Goal: Submit feedback/report problem

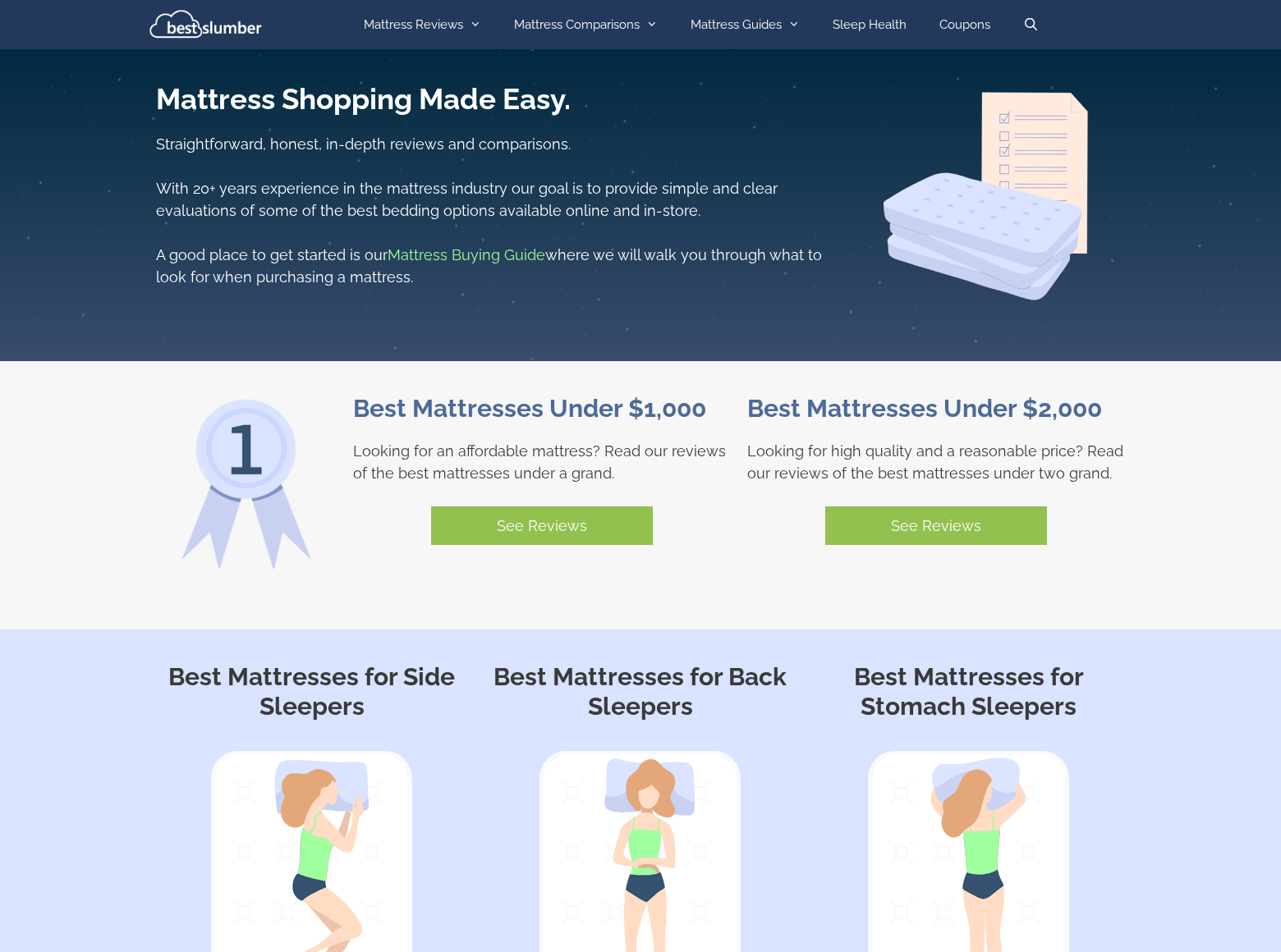
scroll to position [1047, 0]
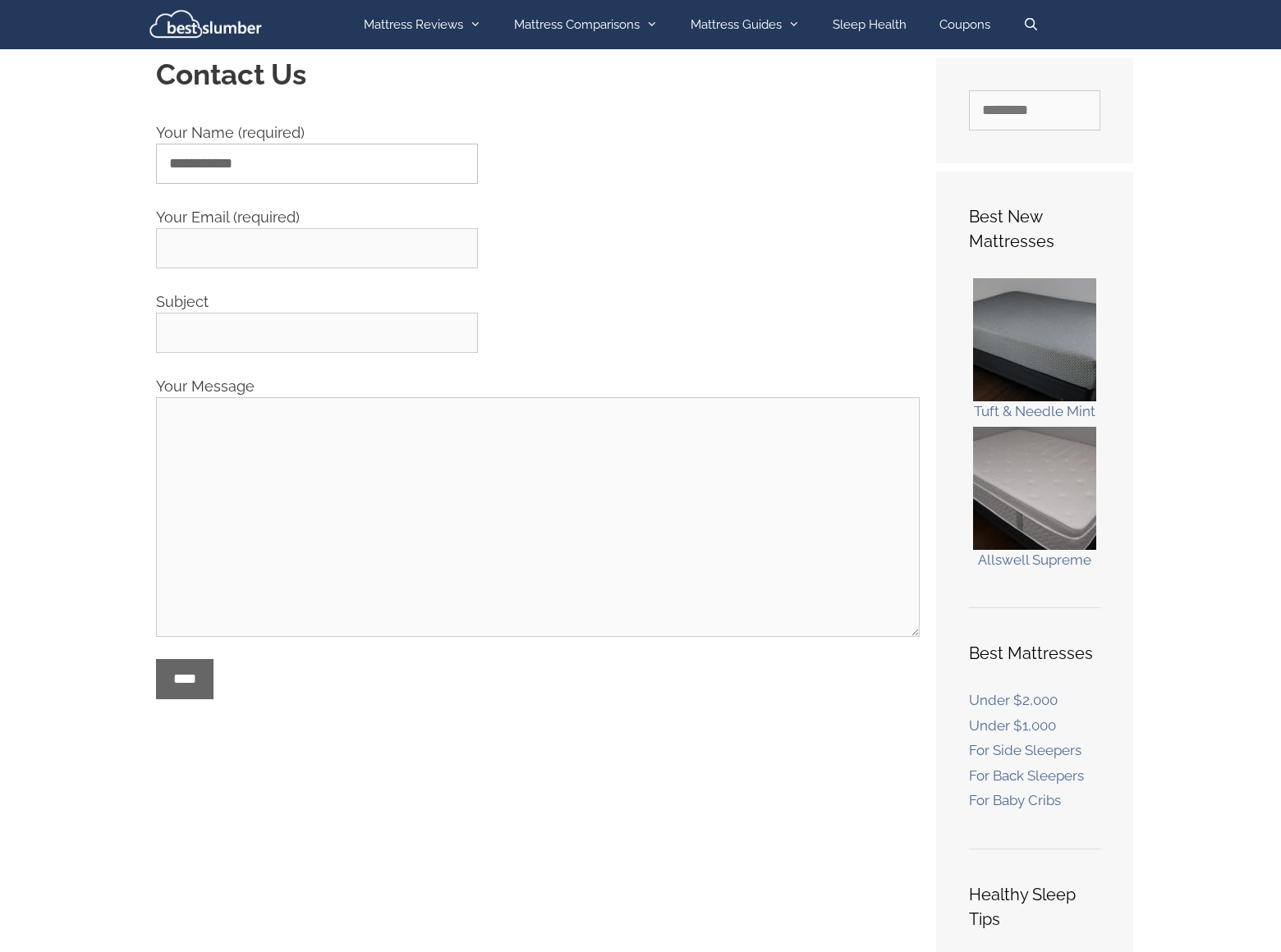
type input "**********"
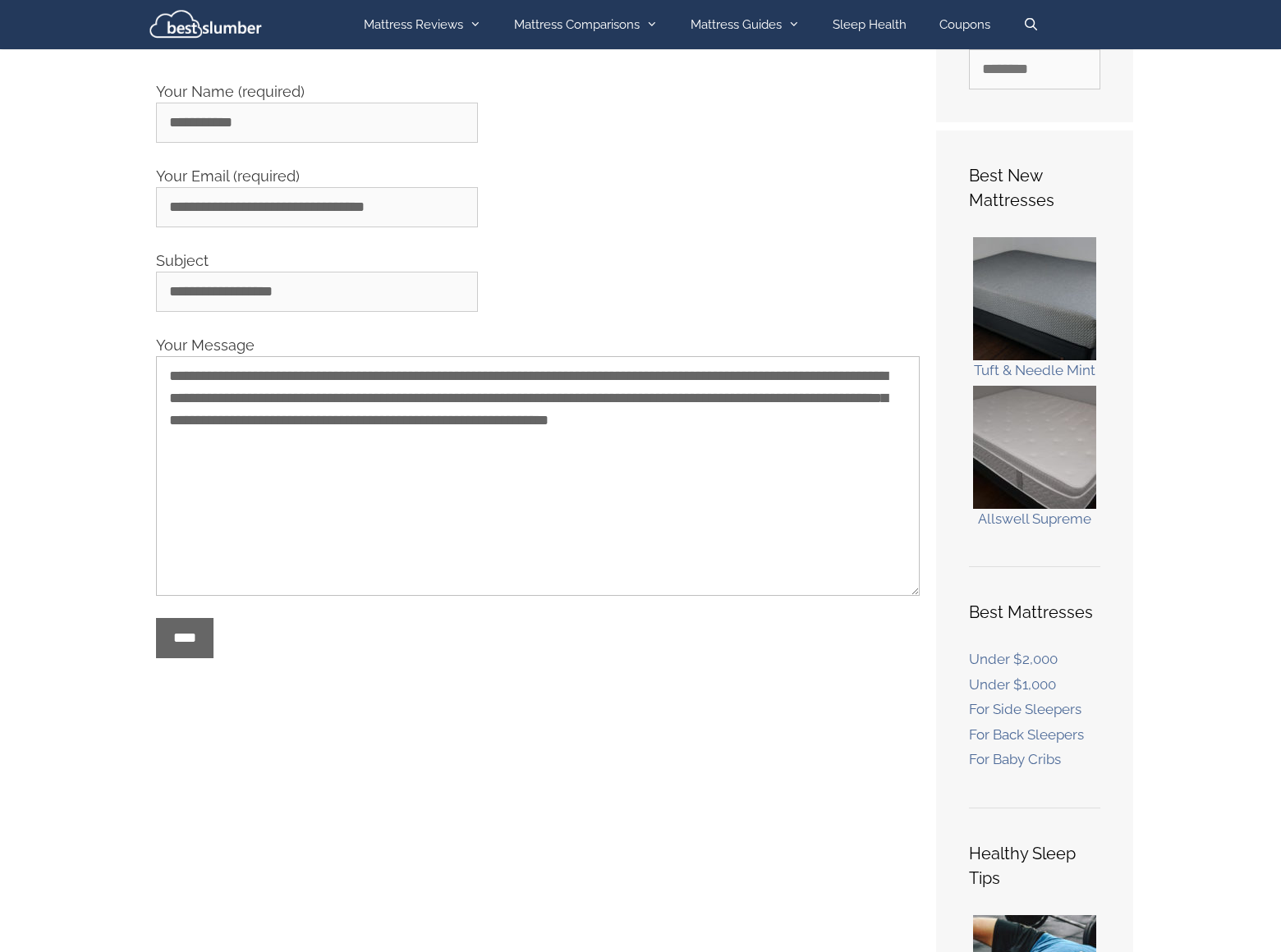
type textarea "**********"
click at [191, 638] on input "****" at bounding box center [185, 638] width 57 height 40
